Goal: Task Accomplishment & Management: Use online tool/utility

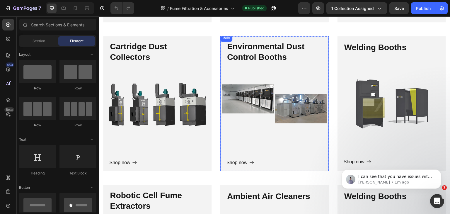
scroll to position [821, 0]
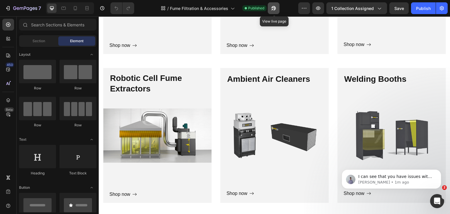
click at [273, 11] on icon "button" at bounding box center [274, 8] width 6 height 6
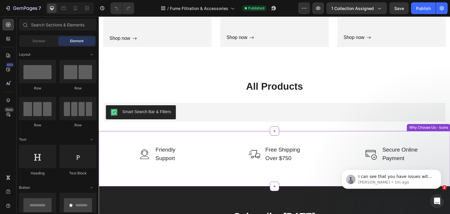
scroll to position [977, 0]
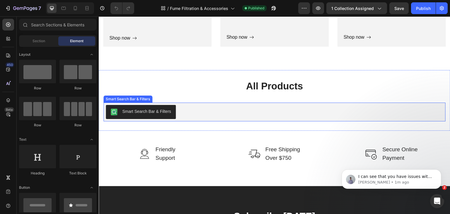
click at [195, 107] on div "Smart Search Bar & Filters" at bounding box center [275, 112] width 338 height 14
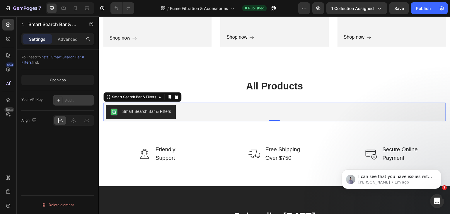
click at [70, 100] on div "Add..." at bounding box center [79, 100] width 28 height 5
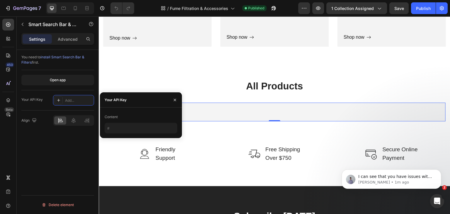
click at [78, 143] on div "You need to install Smart Search Bar & Filters first. Open app Your API Key Add…" at bounding box center [58, 140] width 82 height 181
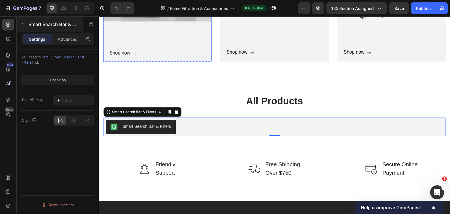
scroll to position [938, 0]
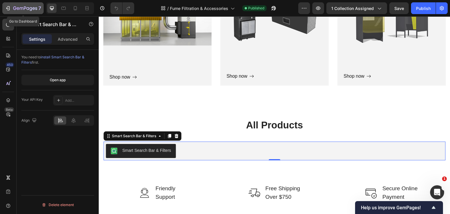
click at [19, 9] on icon "button" at bounding box center [25, 8] width 24 height 5
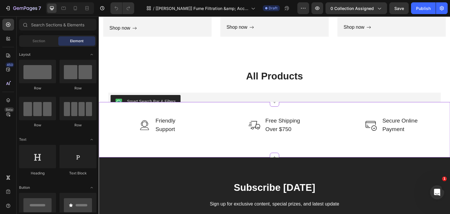
scroll to position [986, 0]
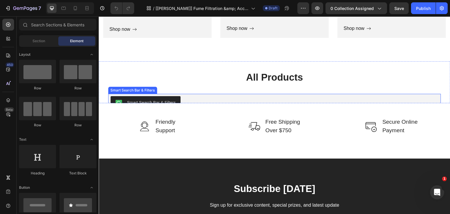
click at [171, 98] on button "Smart Search Bar & Filters" at bounding box center [146, 103] width 70 height 14
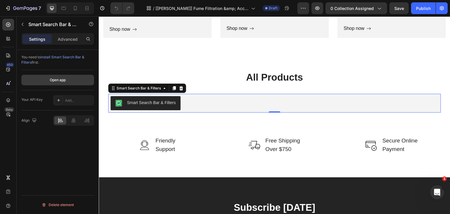
click at [62, 81] on div "Open app" at bounding box center [58, 79] width 16 height 5
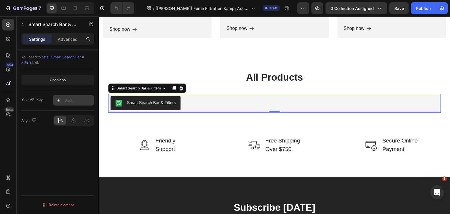
click at [72, 98] on div "Add..." at bounding box center [79, 100] width 28 height 5
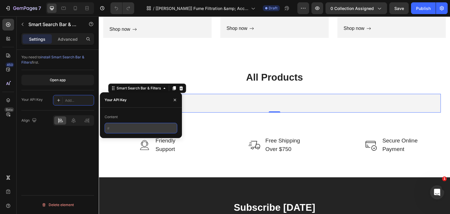
click at [121, 125] on input "text" at bounding box center [141, 128] width 73 height 11
paste input "1N9E9f3W8t"
click at [110, 129] on input "1N9E9f3W8t" at bounding box center [141, 128] width 73 height 11
type input "1N9E9f3W8t"
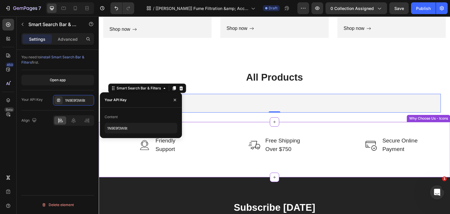
click at [219, 129] on div "Image Friendly Support Text block Row Image Free Shipping Over $750 Text block …" at bounding box center [275, 149] width 352 height 55
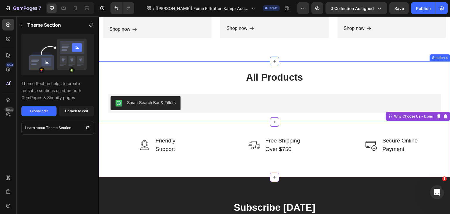
click at [146, 107] on button "Smart Search Bar & Filters" at bounding box center [146, 103] width 70 height 14
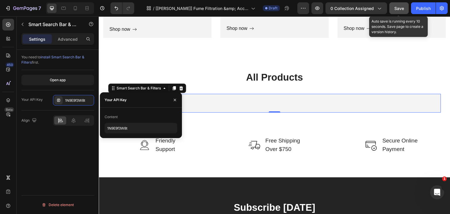
click at [401, 11] on button "Save" at bounding box center [399, 8] width 19 height 12
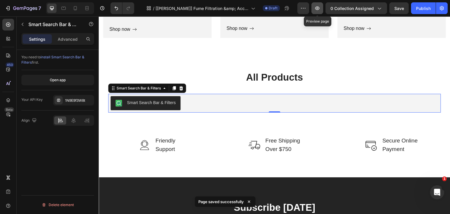
click at [315, 9] on button "button" at bounding box center [318, 8] width 12 height 12
drag, startPoint x: 43, startPoint y: 99, endPoint x: 31, endPoint y: 99, distance: 12.0
click at [31, 99] on div "Your API Key 1N9E9f3W8t" at bounding box center [57, 100] width 73 height 11
drag, startPoint x: 30, startPoint y: 99, endPoint x: 43, endPoint y: 98, distance: 12.9
click at [43, 98] on div "Your API Key 1N9E9f3W8t" at bounding box center [57, 100] width 73 height 11
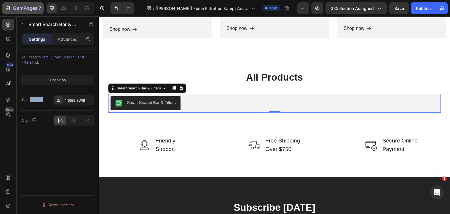
copy div "API Key"
click at [44, 105] on div "Your API Key 1N9E9f3W8t" at bounding box center [57, 100] width 73 height 11
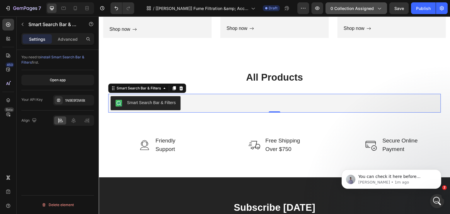
click at [384, 7] on button "0 collection assigned" at bounding box center [357, 8] width 62 height 12
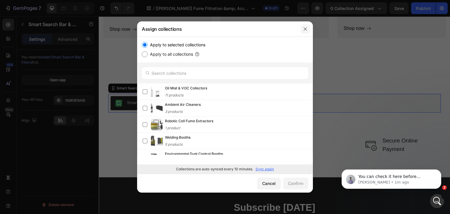
drag, startPoint x: 305, startPoint y: 27, endPoint x: 198, endPoint y: 56, distance: 110.6
click at [305, 27] on icon "button" at bounding box center [305, 29] width 5 height 5
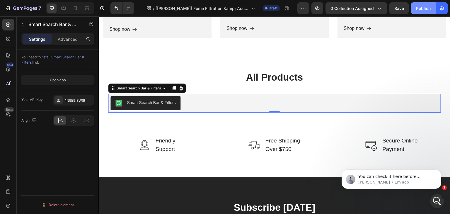
click at [419, 8] on div "Publish" at bounding box center [423, 8] width 15 height 6
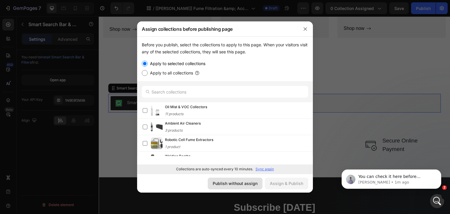
click at [226, 182] on div "Publish without assign" at bounding box center [235, 183] width 45 height 6
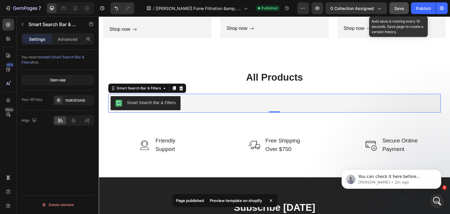
click at [395, 8] on span "Save" at bounding box center [400, 8] width 10 height 5
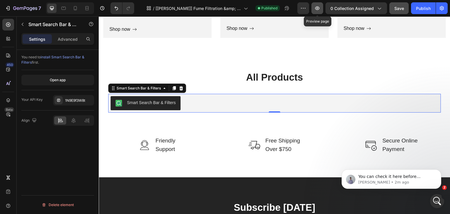
click at [318, 7] on icon "button" at bounding box center [318, 8] width 2 height 2
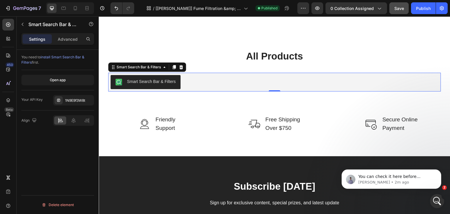
scroll to position [1025, 0]
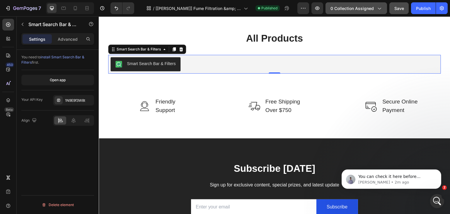
click at [379, 9] on icon "button" at bounding box center [380, 8] width 6 height 6
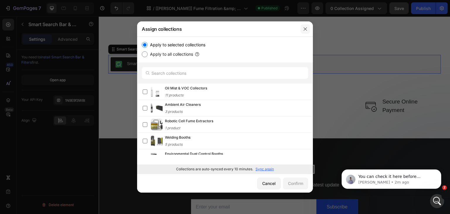
drag, startPoint x: 304, startPoint y: 29, endPoint x: 211, endPoint y: 12, distance: 95.3
click at [304, 29] on icon "button" at bounding box center [305, 29] width 5 height 5
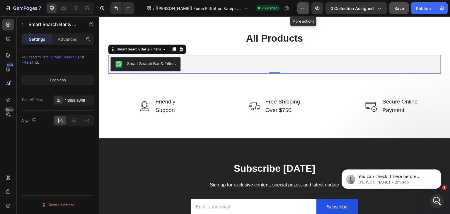
click at [306, 9] on icon "button" at bounding box center [304, 8] width 6 height 6
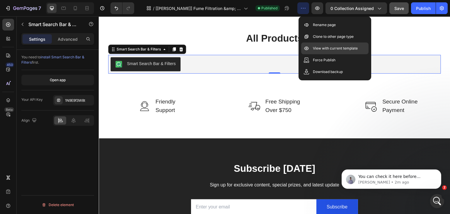
click at [320, 50] on p "View with current template" at bounding box center [335, 48] width 45 height 6
click at [316, 46] on p "View with current template" at bounding box center [335, 48] width 45 height 6
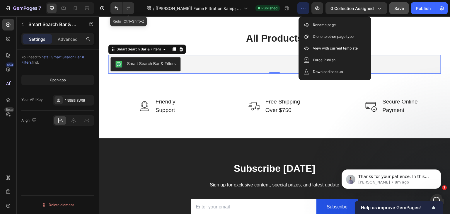
click at [122, 0] on div "7 Version history Redo Ctrl+Shift+Z / [Brad GemPages] Fume Filtration &amp; Acc…" at bounding box center [225, 8] width 450 height 17
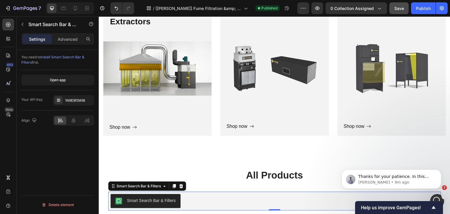
scroll to position [869, 0]
